Goal: Information Seeking & Learning: Learn about a topic

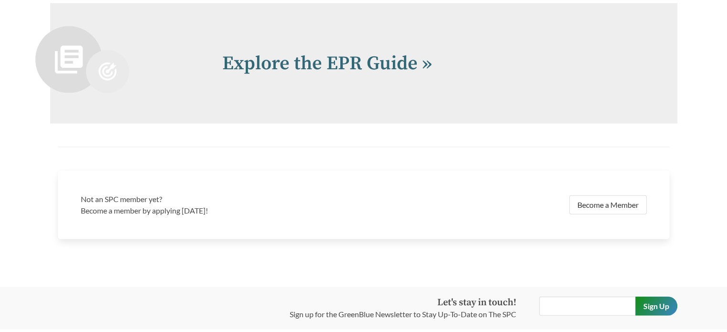
scroll to position [2056, 0]
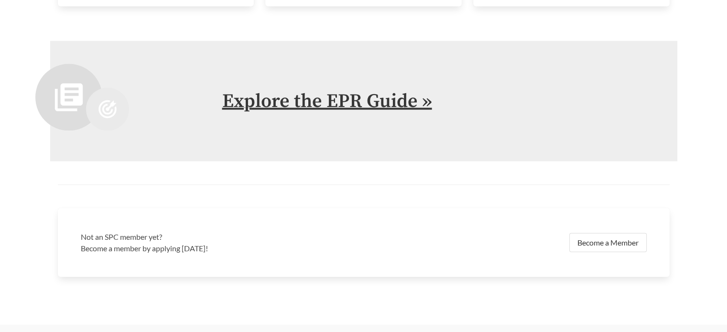
click at [377, 97] on link "Explore the EPR Guide »" at bounding box center [327, 101] width 210 height 24
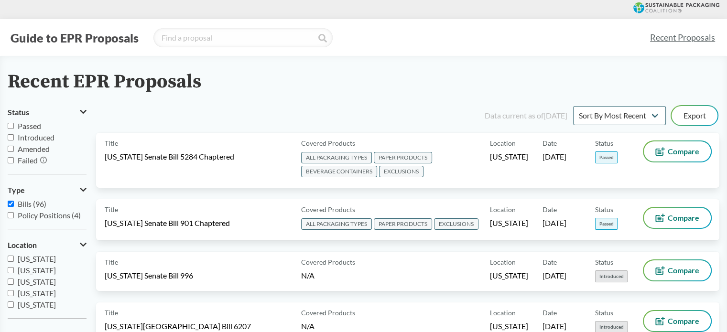
click at [407, 49] on div "Guide to EPR Proposals Recent Proposals" at bounding box center [363, 37] width 727 height 37
